Goal: Use online tool/utility: Utilize a website feature to perform a specific function

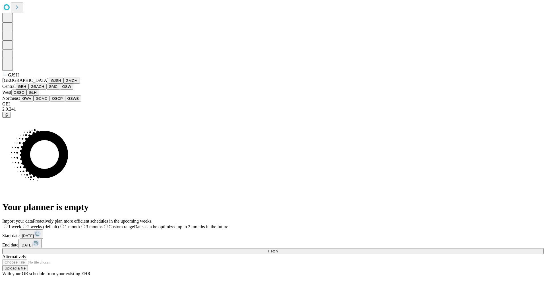
click at [49, 84] on button "GJSH" at bounding box center [56, 81] width 15 height 6
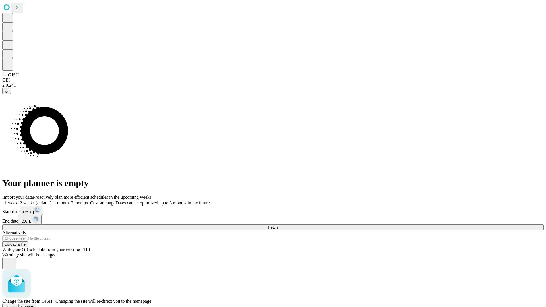
click at [34, 305] on span "Confirm" at bounding box center [27, 307] width 13 height 4
click at [51, 201] on label "2 weeks (default)" at bounding box center [35, 203] width 34 height 5
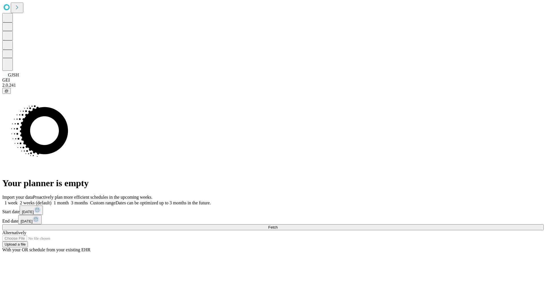
click at [278, 225] on span "Fetch" at bounding box center [272, 227] width 9 height 4
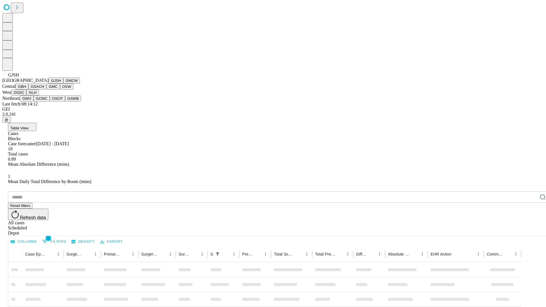
click at [63, 84] on button "GMCM" at bounding box center [71, 81] width 16 height 6
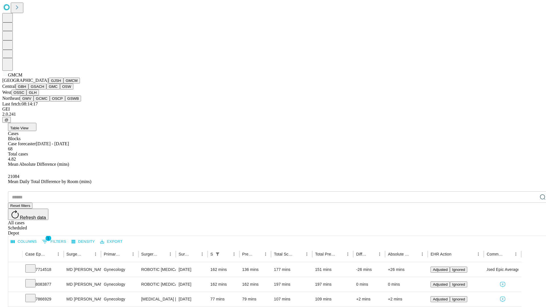
click at [28, 90] on button "GBH" at bounding box center [22, 87] width 13 height 6
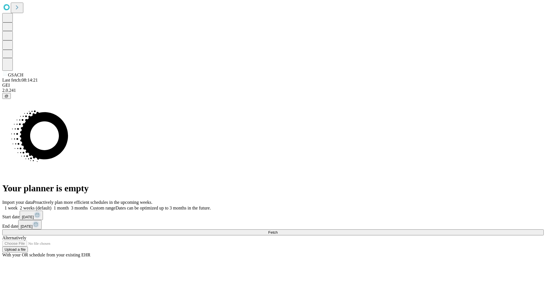
click at [51, 206] on label "2 weeks (default)" at bounding box center [35, 208] width 34 height 5
click at [278, 230] on span "Fetch" at bounding box center [272, 232] width 9 height 4
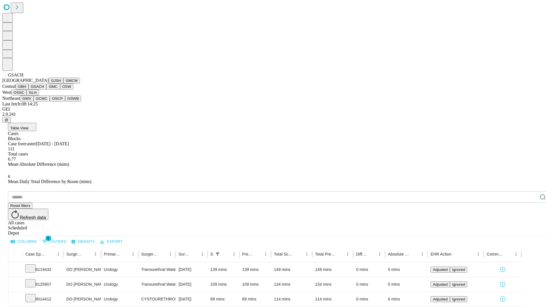
click at [46, 90] on button "GMC" at bounding box center [52, 87] width 13 height 6
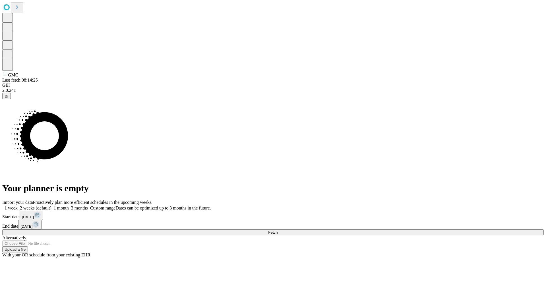
click at [51, 206] on label "2 weeks (default)" at bounding box center [35, 208] width 34 height 5
click at [278, 230] on span "Fetch" at bounding box center [272, 232] width 9 height 4
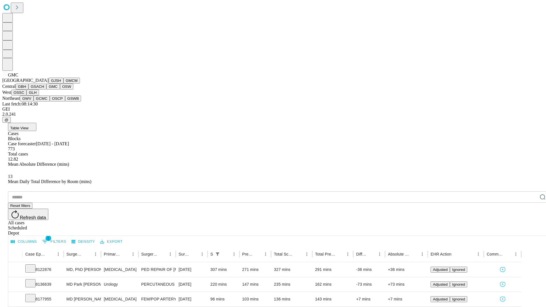
click at [60, 90] on button "OSW" at bounding box center [67, 87] width 14 height 6
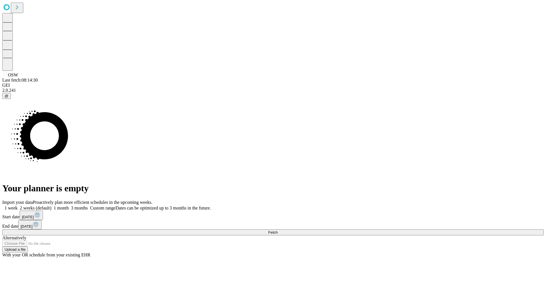
click at [51, 206] on label "2 weeks (default)" at bounding box center [35, 208] width 34 height 5
click at [278, 230] on span "Fetch" at bounding box center [272, 232] width 9 height 4
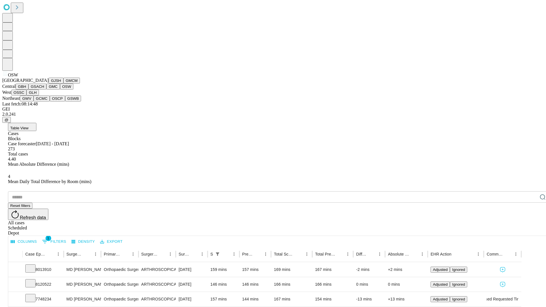
click at [27, 96] on button "OSSC" at bounding box center [18, 93] width 15 height 6
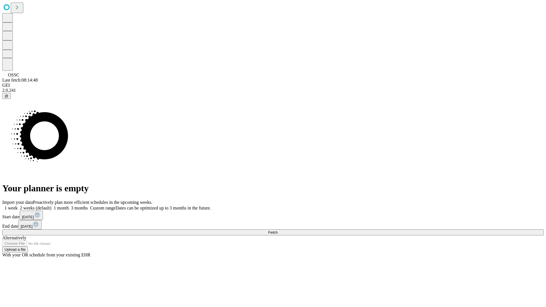
click at [51, 206] on label "2 weeks (default)" at bounding box center [35, 208] width 34 height 5
click at [278, 230] on span "Fetch" at bounding box center [272, 232] width 9 height 4
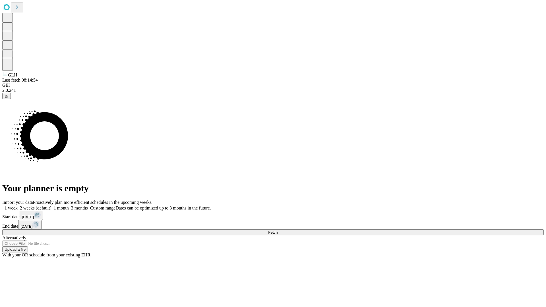
click at [51, 206] on label "2 weeks (default)" at bounding box center [35, 208] width 34 height 5
click at [278, 230] on span "Fetch" at bounding box center [272, 232] width 9 height 4
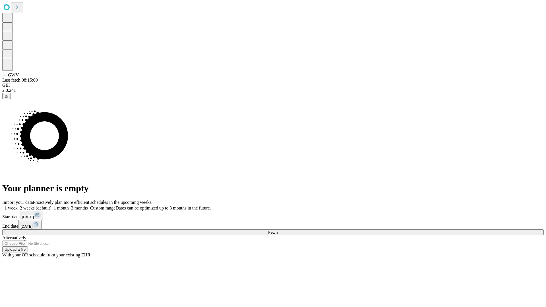
click at [51, 206] on label "2 weeks (default)" at bounding box center [35, 208] width 34 height 5
click at [278, 230] on span "Fetch" at bounding box center [272, 232] width 9 height 4
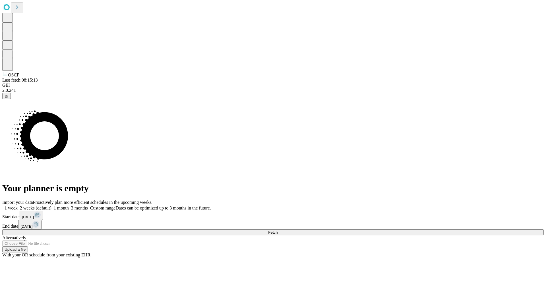
click at [51, 206] on label "2 weeks (default)" at bounding box center [35, 208] width 34 height 5
click at [278, 230] on span "Fetch" at bounding box center [272, 232] width 9 height 4
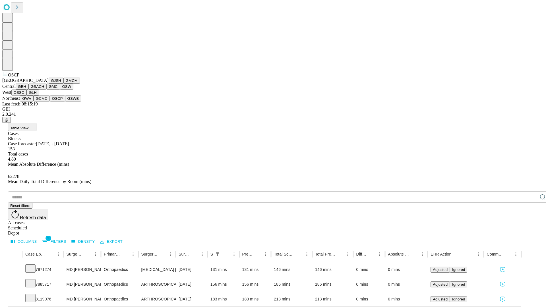
click at [65, 102] on button "GSWB" at bounding box center [73, 99] width 16 height 6
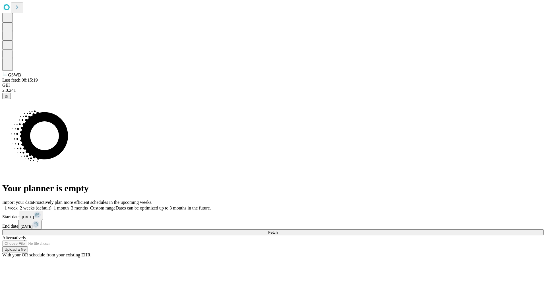
click at [278, 230] on span "Fetch" at bounding box center [272, 232] width 9 height 4
